Goal: Task Accomplishment & Management: Manage account settings

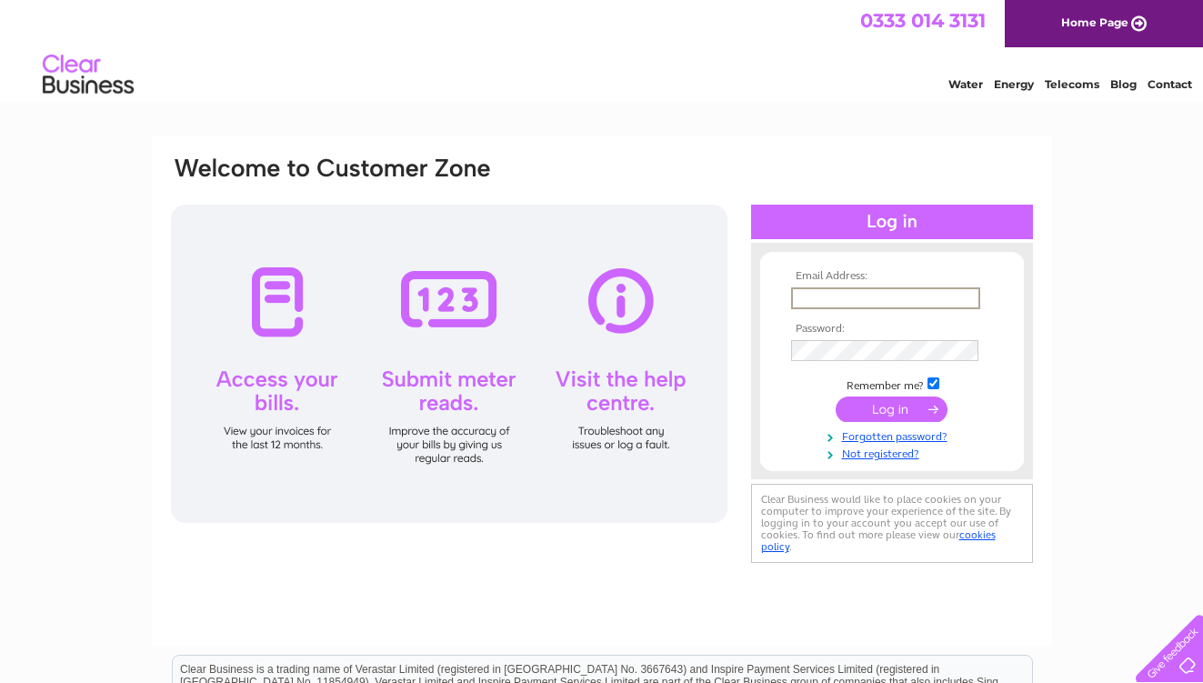
type input "knottsquash@aol.com"
click at [891, 408] on input "submit" at bounding box center [892, 409] width 112 height 25
click at [912, 403] on input "submit" at bounding box center [892, 409] width 112 height 25
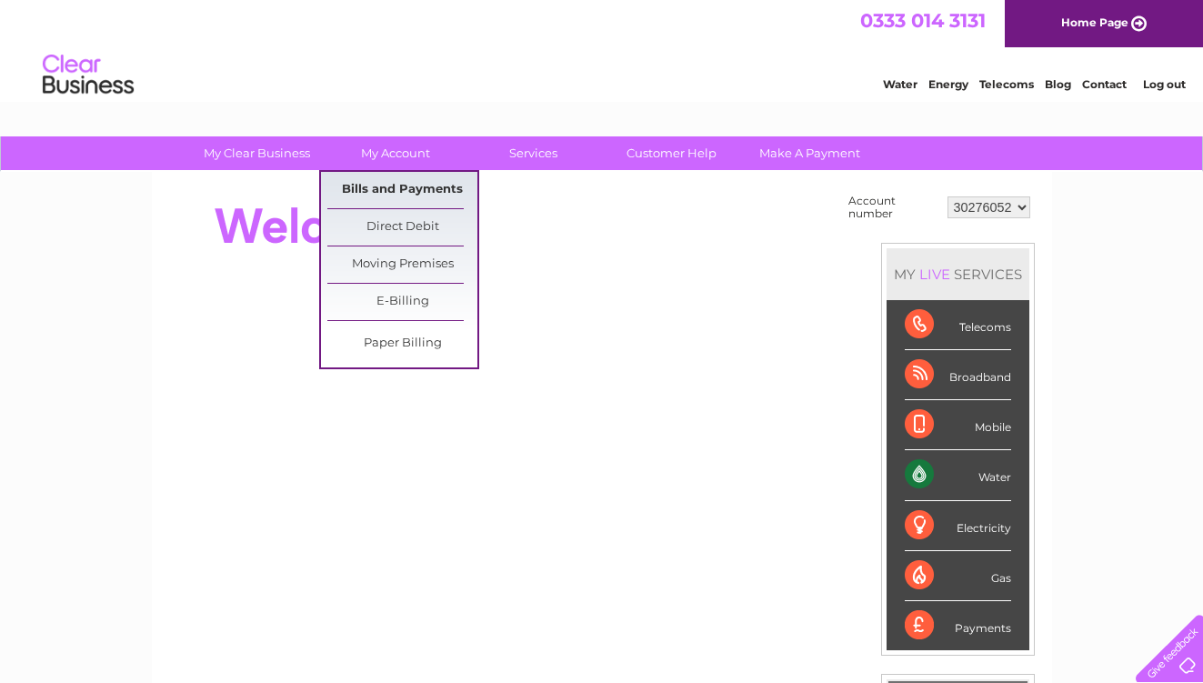
click at [425, 186] on link "Bills and Payments" at bounding box center [402, 190] width 150 height 36
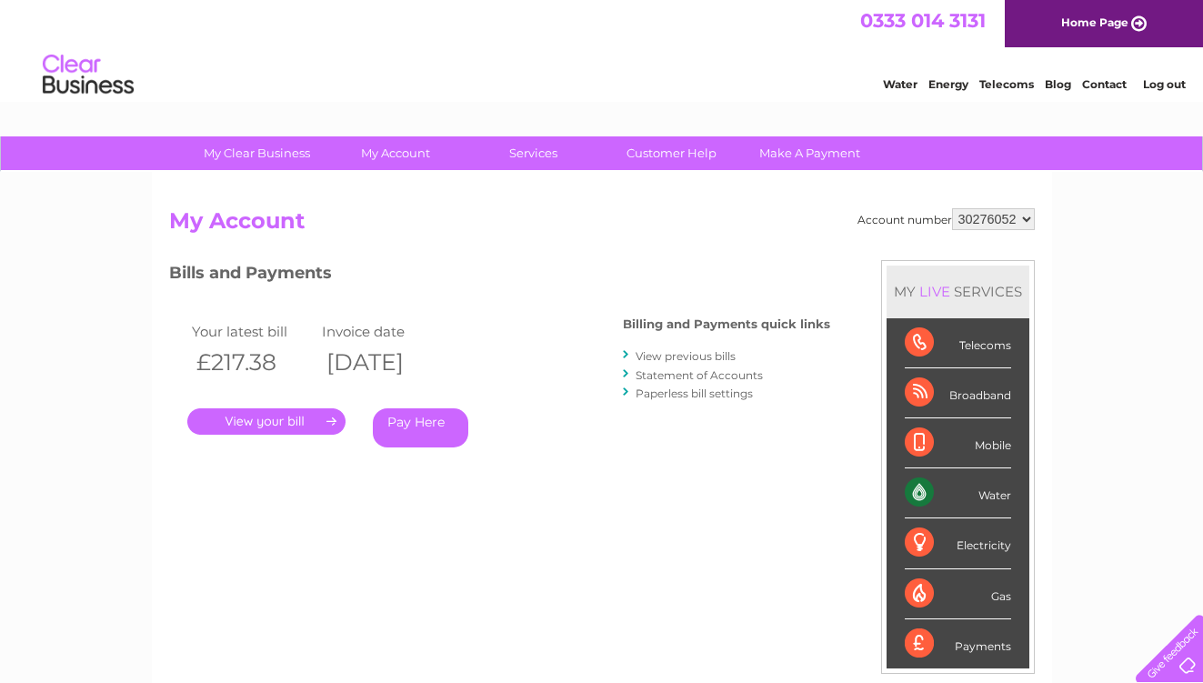
click at [294, 420] on link "." at bounding box center [266, 421] width 158 height 26
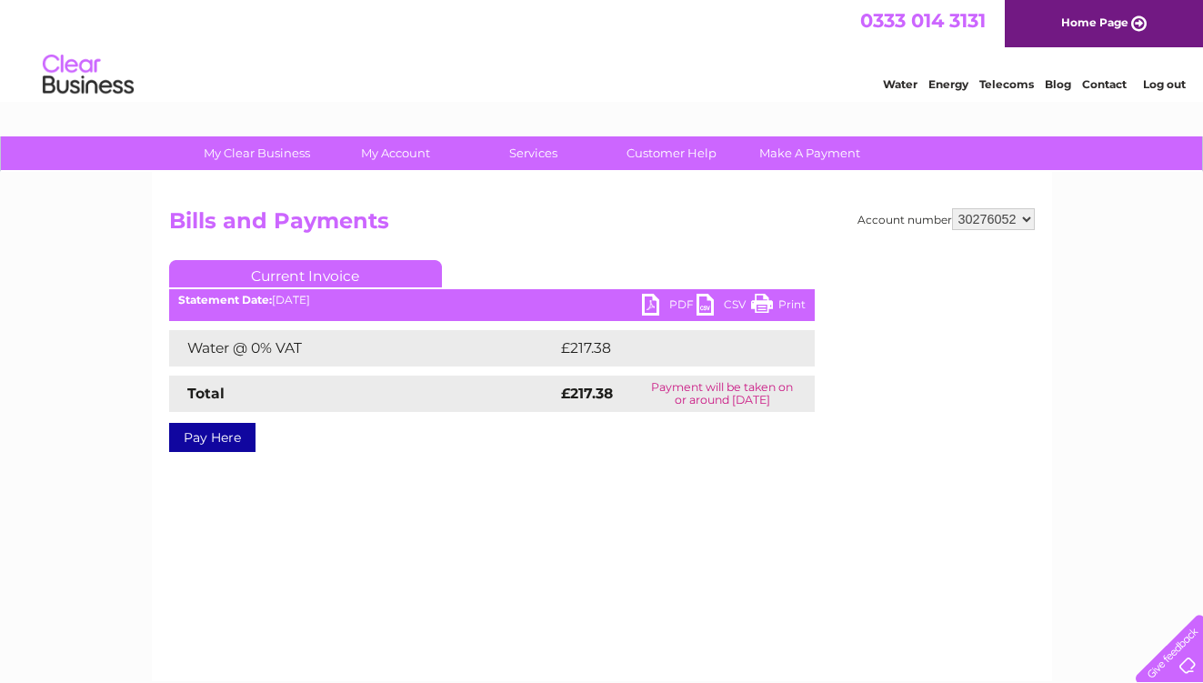
click at [649, 307] on link "PDF" at bounding box center [669, 307] width 55 height 26
